Goal: Task Accomplishment & Management: Manage account settings

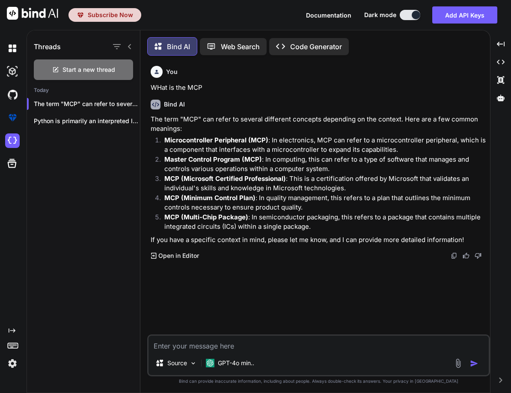
scroll to position [4, 0]
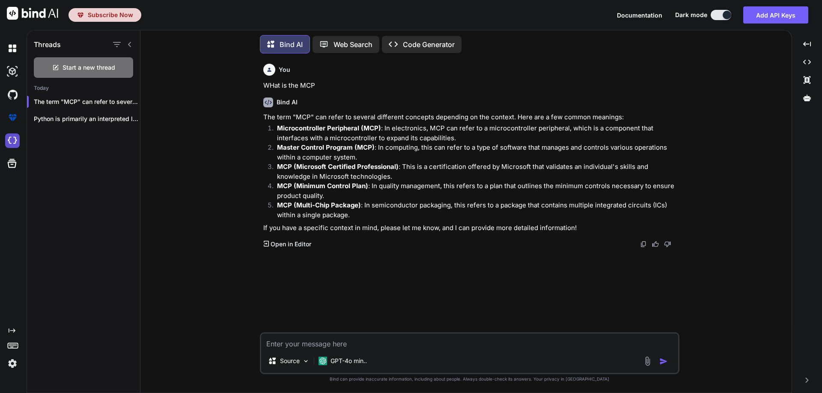
click at [10, 139] on img at bounding box center [12, 141] width 15 height 15
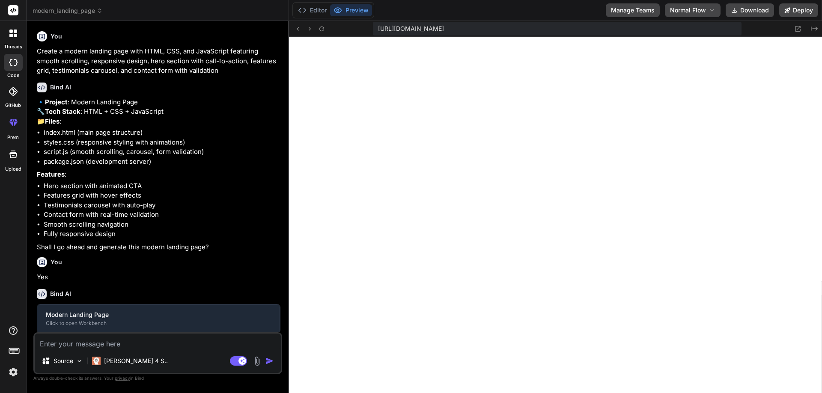
type textarea "x"
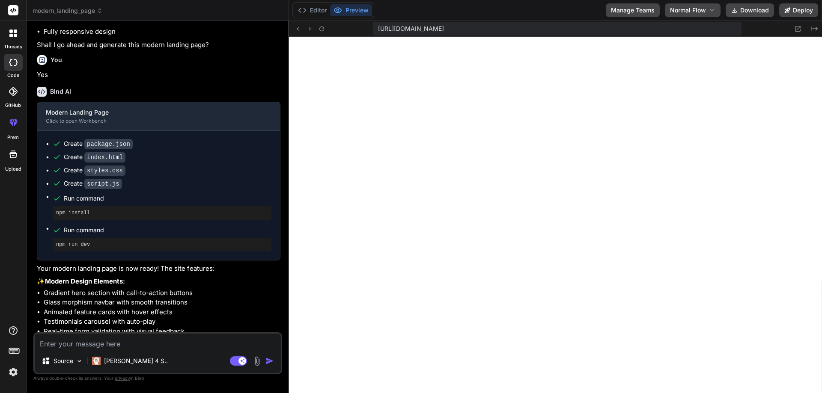
scroll to position [245, 0]
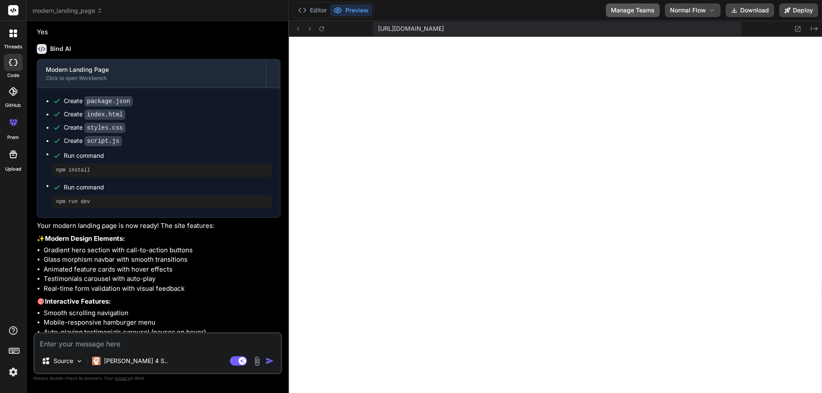
click at [629, 9] on button "Manage Teams" at bounding box center [633, 10] width 54 height 14
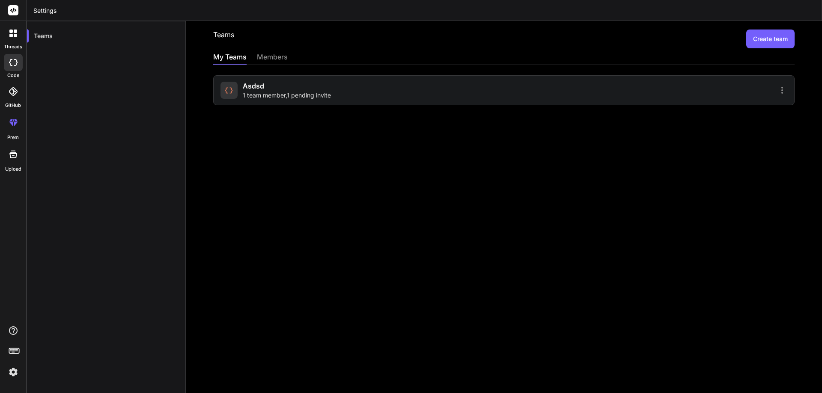
click at [335, 91] on div "asdsd 1 team member , 1 pending invite" at bounding box center [360, 90] width 281 height 19
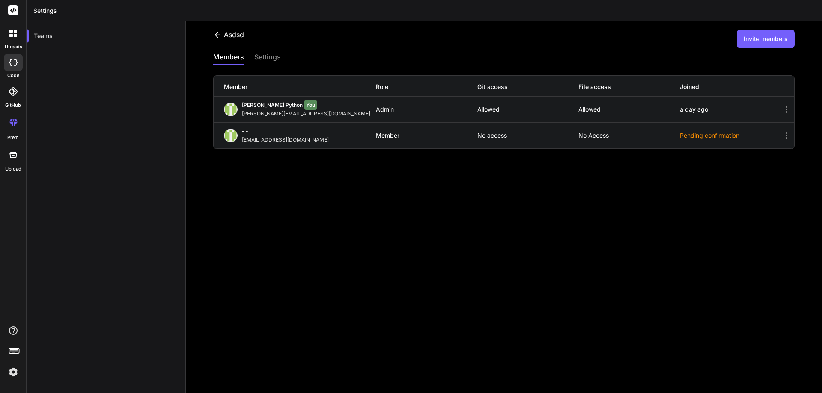
click at [774, 137] on div "Pending confirmation" at bounding box center [730, 135] width 101 height 9
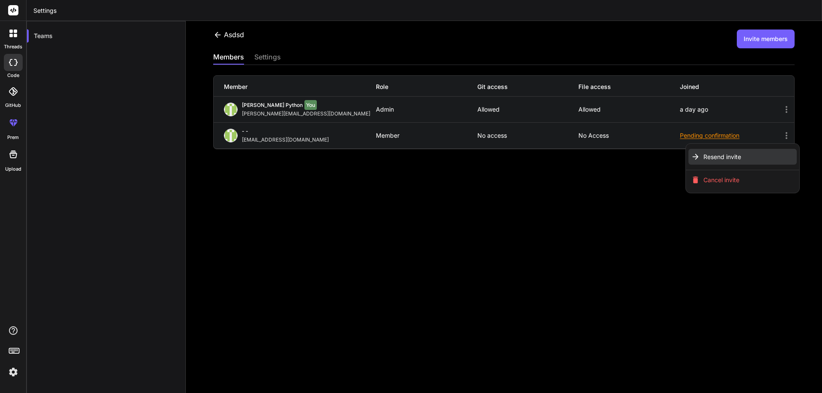
click at [725, 161] on span "Resend invite" at bounding box center [722, 157] width 38 height 9
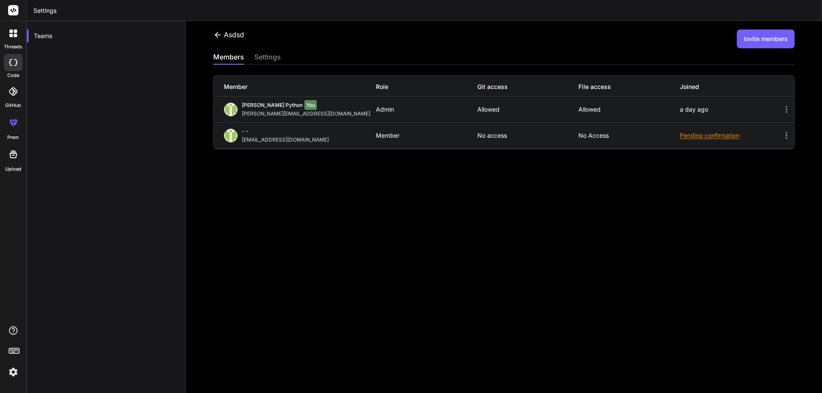
click at [758, 40] on button "Invite members" at bounding box center [766, 39] width 58 height 19
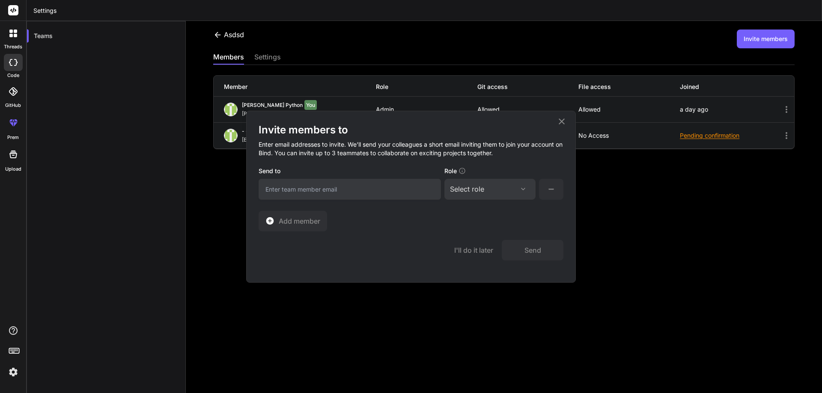
click at [291, 181] on input "email" at bounding box center [350, 189] width 182 height 21
paste input "witarist.com"
type input "abhinav@witarist.com"
click at [493, 193] on div "Select role" at bounding box center [490, 189] width 80 height 10
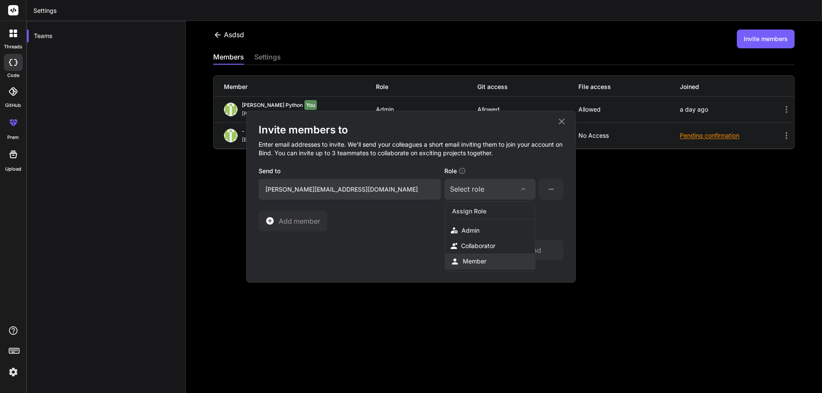
click at [474, 260] on div "Member" at bounding box center [475, 261] width 24 height 9
click at [531, 252] on button "Send" at bounding box center [533, 250] width 62 height 21
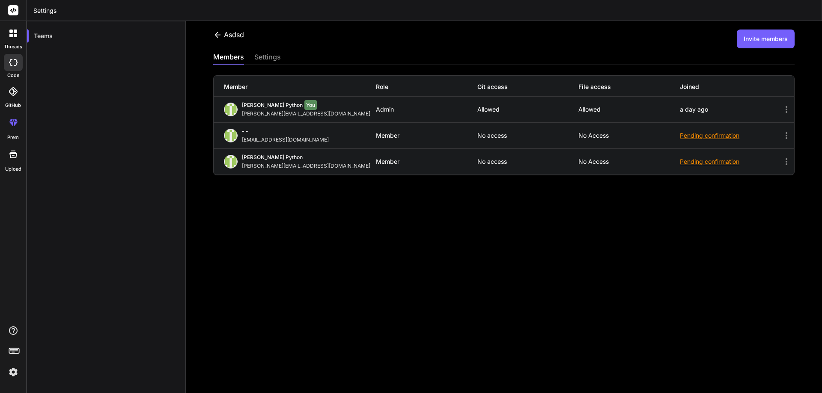
click at [765, 31] on button "Invite members" at bounding box center [766, 39] width 58 height 19
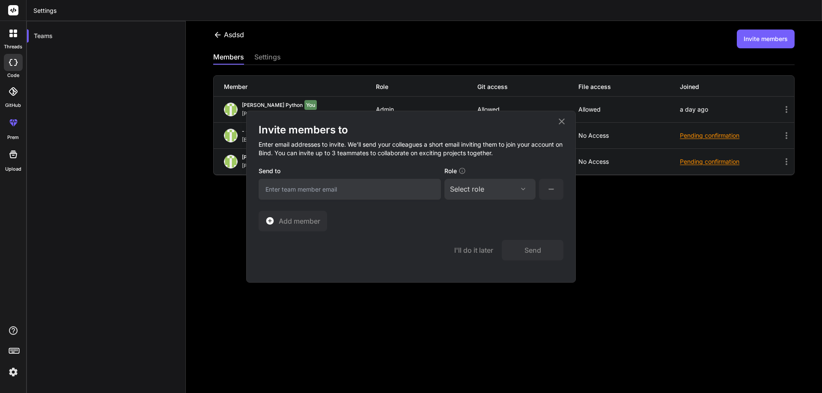
click at [362, 189] on input "email" at bounding box center [350, 189] width 182 height 21
paste input "vovahar695@futebr.com"
type input "vovahar695@futebr.com"
click at [472, 195] on div "Select role Assign Role Admin Collaborator Member" at bounding box center [489, 189] width 91 height 21
click at [486, 193] on div "Select role" at bounding box center [490, 189] width 80 height 10
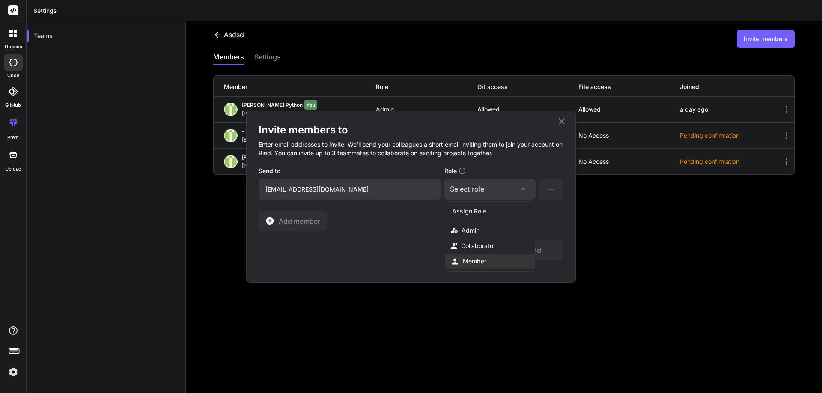
click at [470, 261] on div "Member" at bounding box center [475, 261] width 24 height 9
click at [533, 252] on button "Send" at bounding box center [533, 250] width 62 height 21
